Goal: Book appointment/travel/reservation

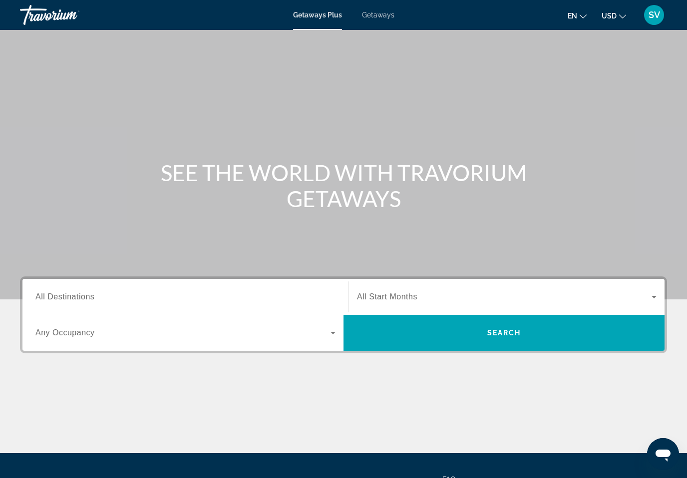
click at [217, 294] on input "Destination All Destinations" at bounding box center [185, 298] width 300 height 12
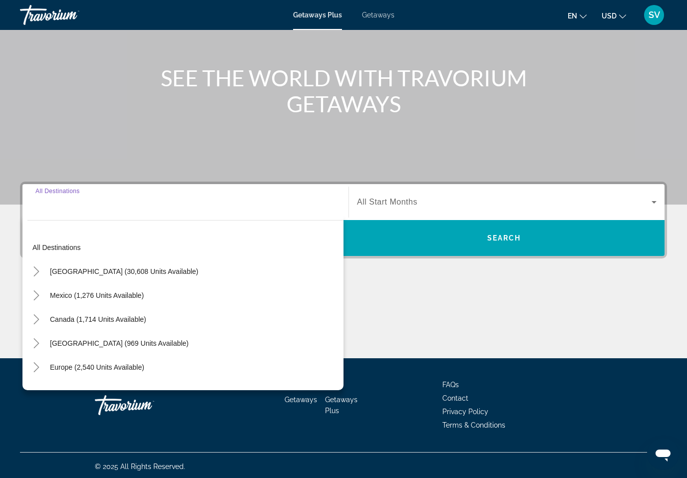
scroll to position [97, 0]
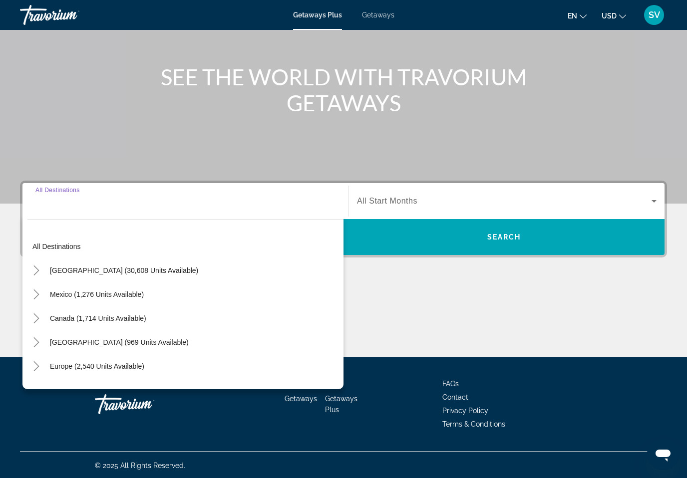
click at [115, 315] on span "Canada (1,714 units available)" at bounding box center [98, 319] width 96 height 8
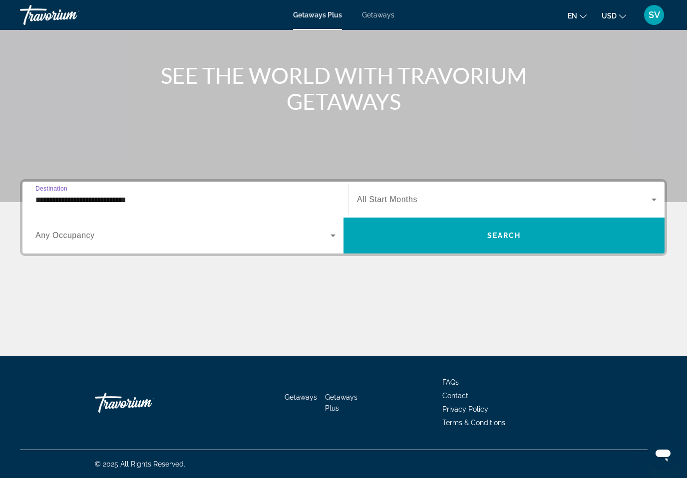
scroll to position [97, 0]
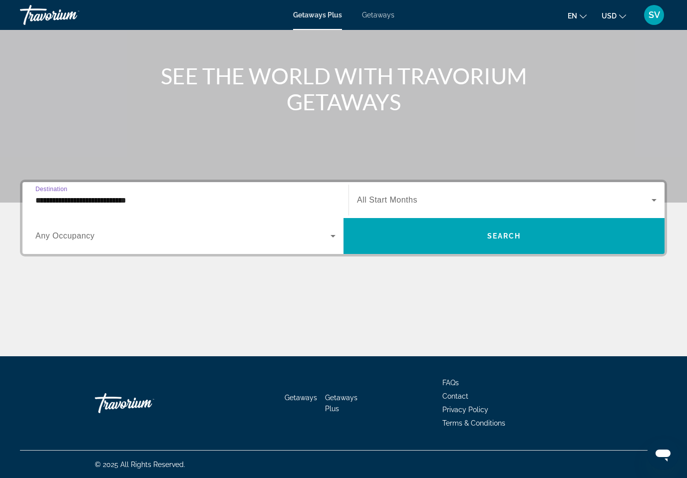
click at [160, 205] on input "**********" at bounding box center [185, 201] width 300 height 12
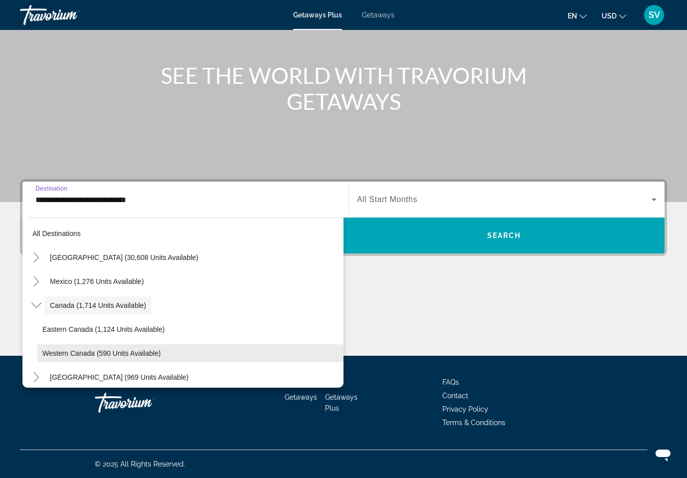
scroll to position [12, 0]
click at [99, 352] on span "Western Canada (590 units available)" at bounding box center [101, 353] width 118 height 8
type input "**********"
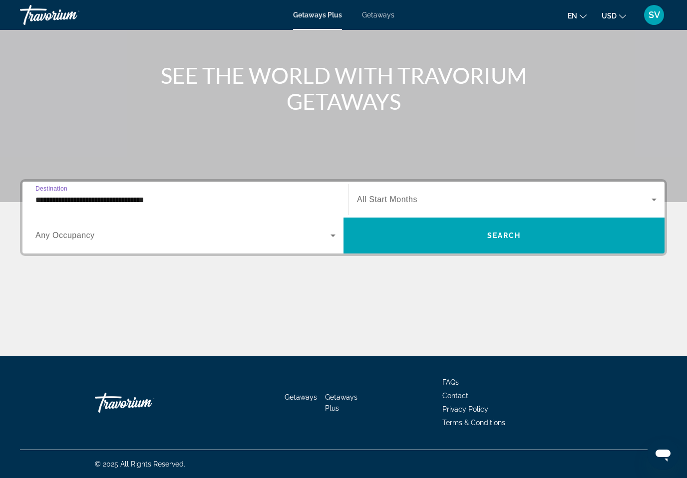
click at [185, 198] on input "**********" at bounding box center [185, 200] width 300 height 12
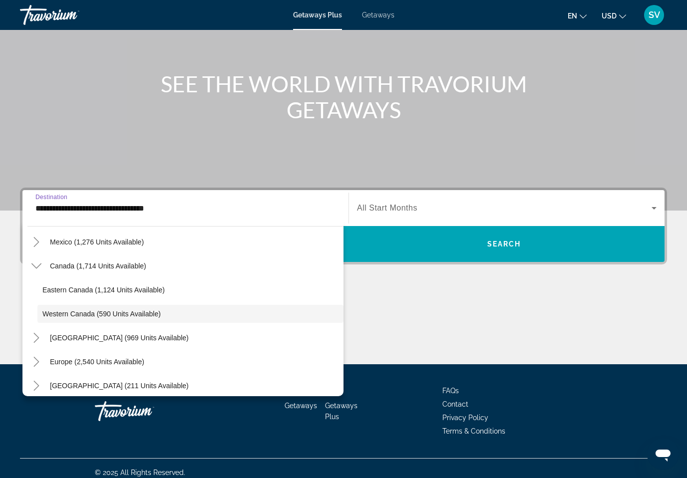
scroll to position [88, 0]
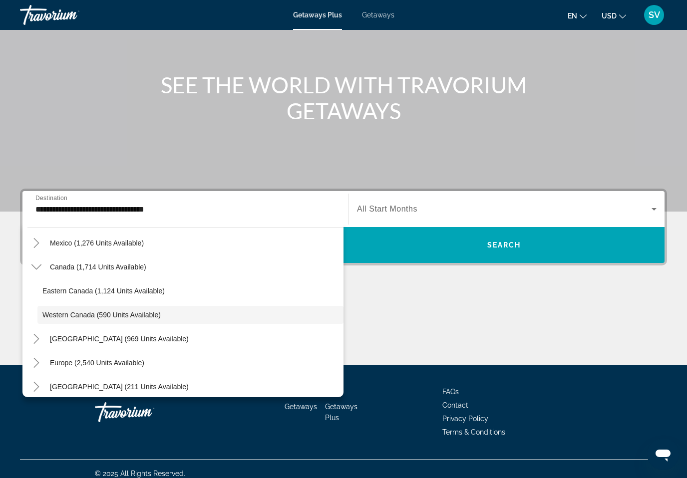
click at [399, 206] on span "All Start Months" at bounding box center [387, 209] width 60 height 8
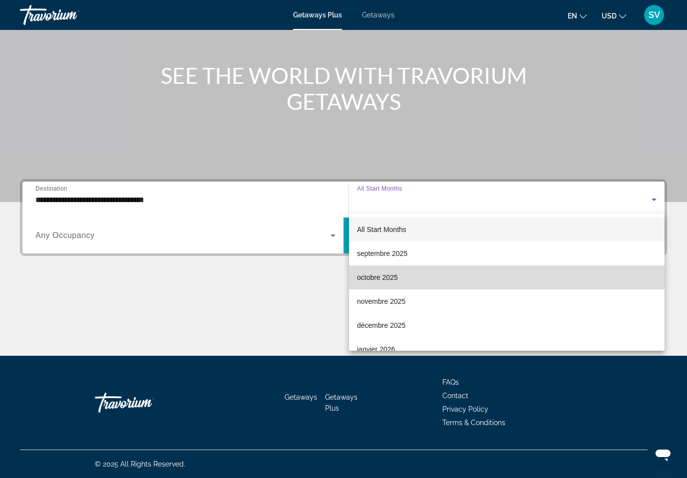
click at [397, 272] on span "octobre 2025" at bounding box center [377, 278] width 41 height 12
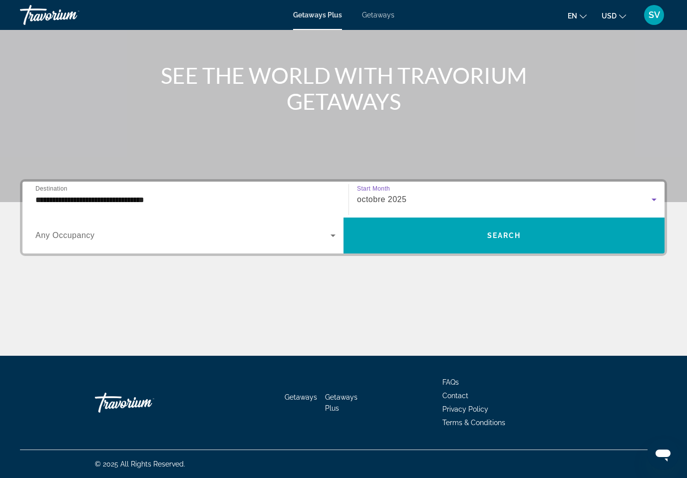
click at [324, 238] on span "Search widget" at bounding box center [182, 236] width 295 height 12
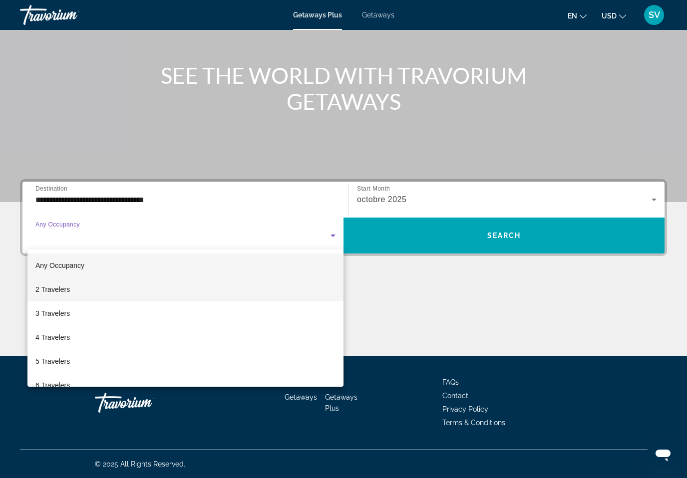
click at [126, 295] on mat-option "2 Travelers" at bounding box center [185, 290] width 316 height 24
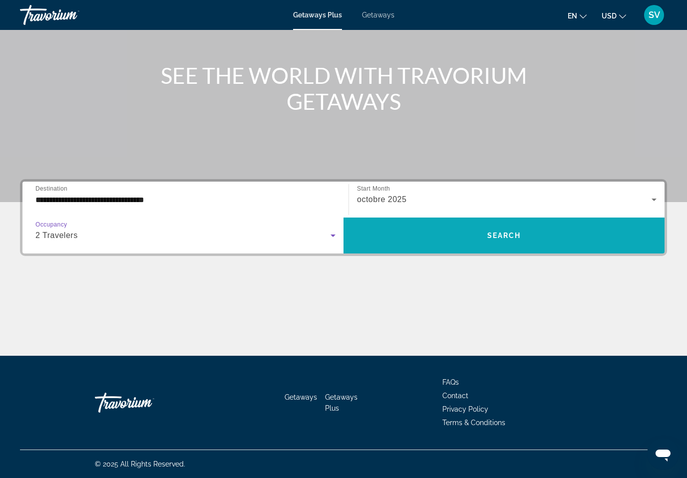
click at [476, 235] on span "Search widget" at bounding box center [504, 236] width 321 height 24
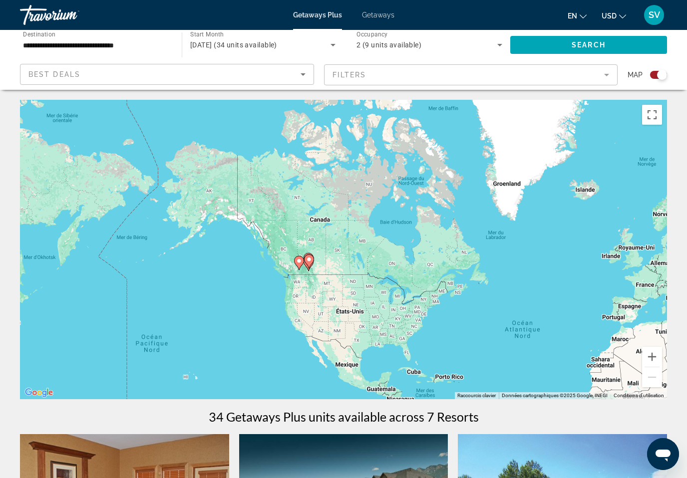
drag, startPoint x: 180, startPoint y: 210, endPoint x: 385, endPoint y: 305, distance: 225.6
click at [390, 307] on div "Pour activer le glissement avec le clavier, appuyez sur Alt+Entrée. Une fois ce…" at bounding box center [343, 250] width 647 height 300
click at [654, 364] on button "Zoom avant" at bounding box center [652, 357] width 20 height 20
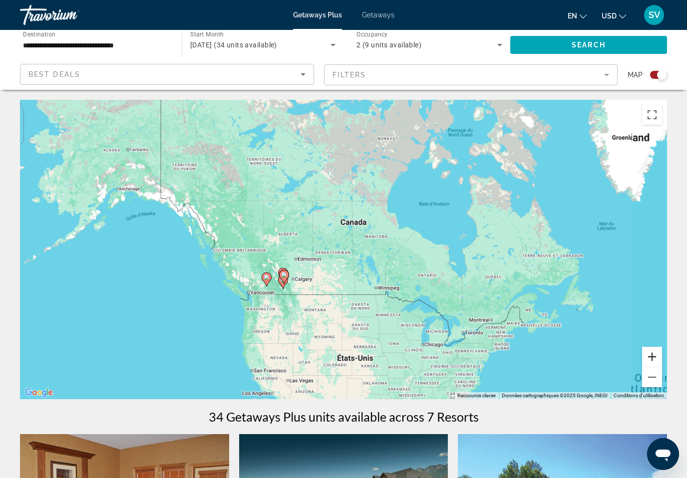
click at [654, 364] on button "Zoom avant" at bounding box center [652, 357] width 20 height 20
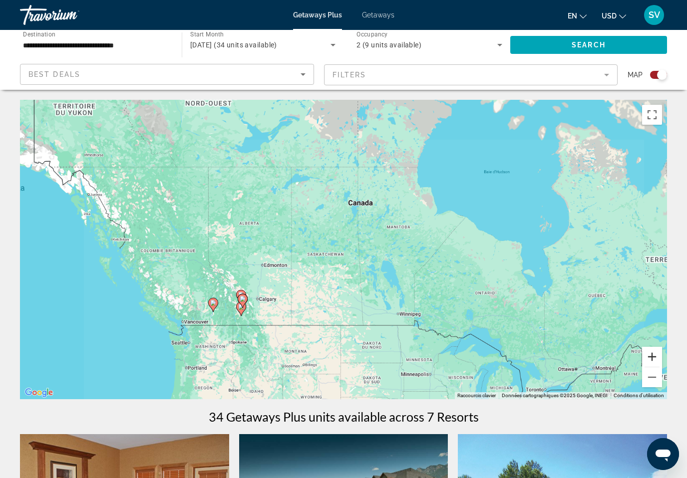
click at [654, 364] on button "Zoom avant" at bounding box center [652, 357] width 20 height 20
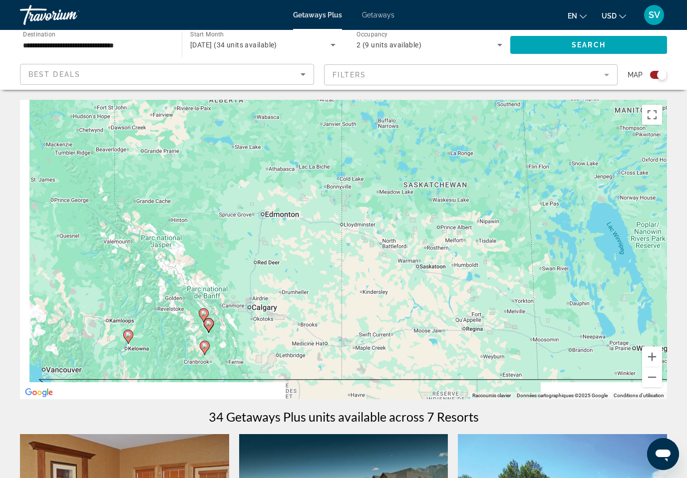
drag, startPoint x: 299, startPoint y: 316, endPoint x: 437, endPoint y: 251, distance: 153.0
click at [443, 235] on div "Pour activer le glissement avec le clavier, appuyez sur Alt+Entrée. Une fois ce…" at bounding box center [343, 250] width 647 height 300
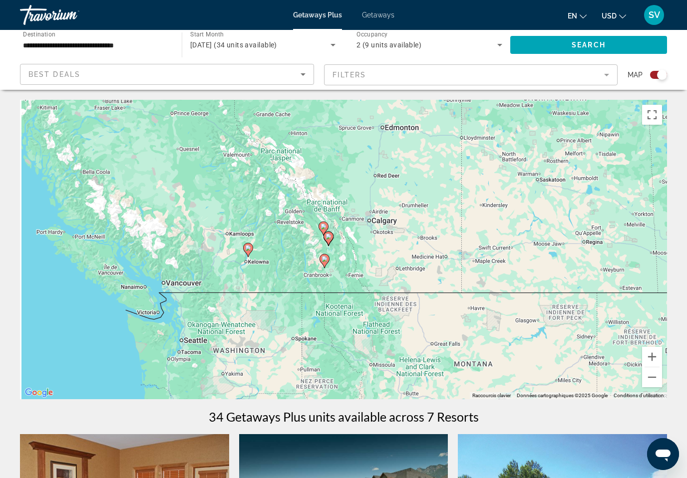
drag, startPoint x: 340, startPoint y: 358, endPoint x: 482, endPoint y: 285, distance: 159.5
click at [457, 277] on div "Pour activer le glissement avec le clavier, appuyez sur Alt+Entrée. Une fois ce…" at bounding box center [343, 250] width 647 height 300
click at [648, 356] on button "Zoom avant" at bounding box center [652, 357] width 20 height 20
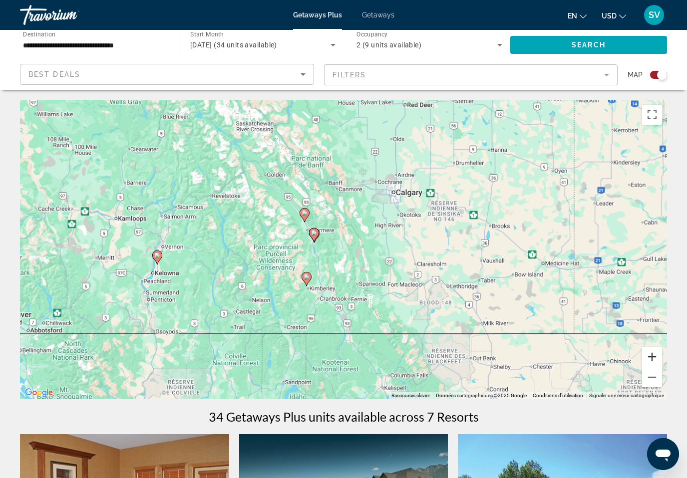
click at [648, 356] on button "Zoom avant" at bounding box center [652, 357] width 20 height 20
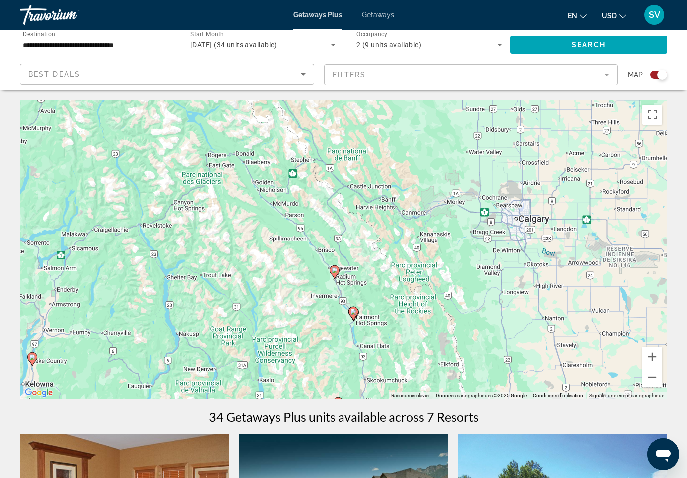
drag, startPoint x: 379, startPoint y: 195, endPoint x: 449, endPoint y: 282, distance: 112.2
click at [450, 282] on div "Pour activer le glissement avec le clavier, appuyez sur Alt+Entrée. Une fois ce…" at bounding box center [343, 250] width 647 height 300
click at [335, 272] on image "Main content" at bounding box center [335, 271] width 6 height 6
type input "**********"
